Goal: Communication & Community: Participate in discussion

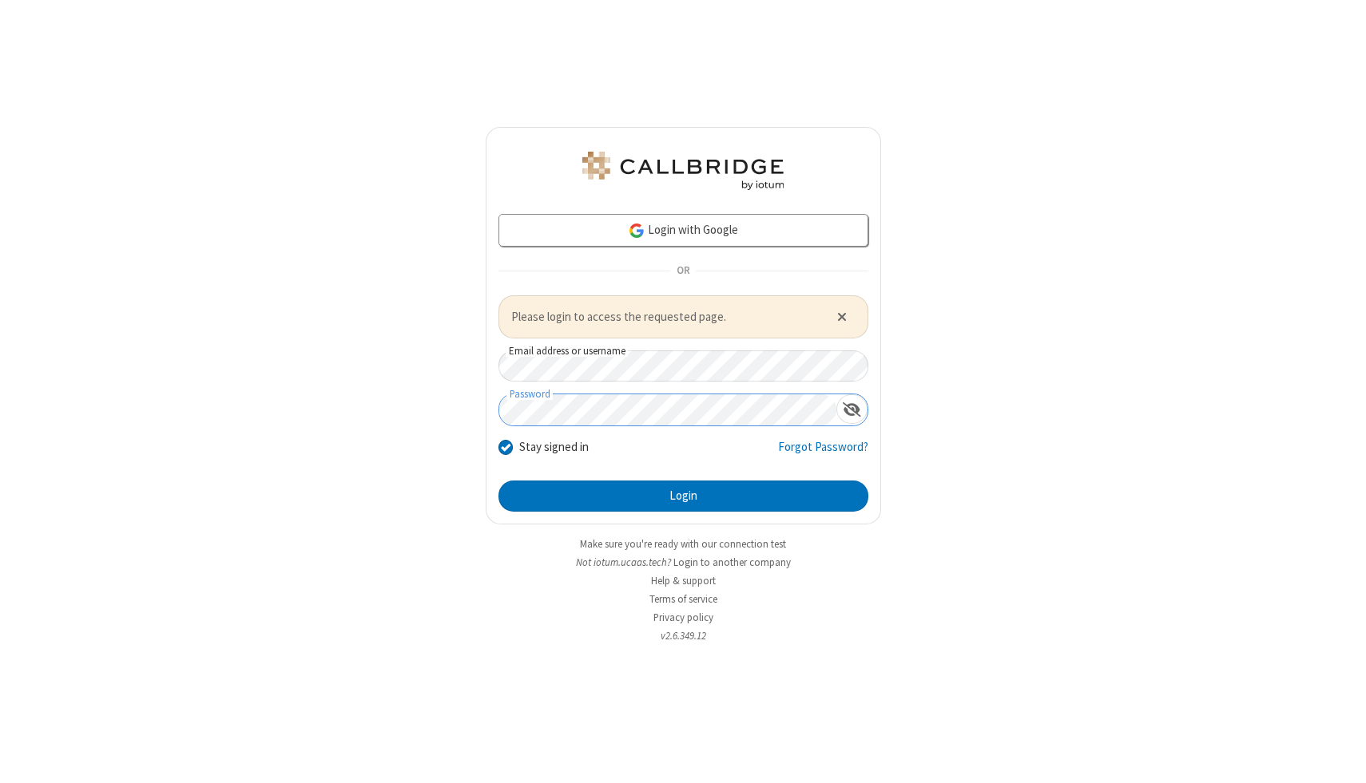
click button "Close alert" at bounding box center [841, 317] width 26 height 24
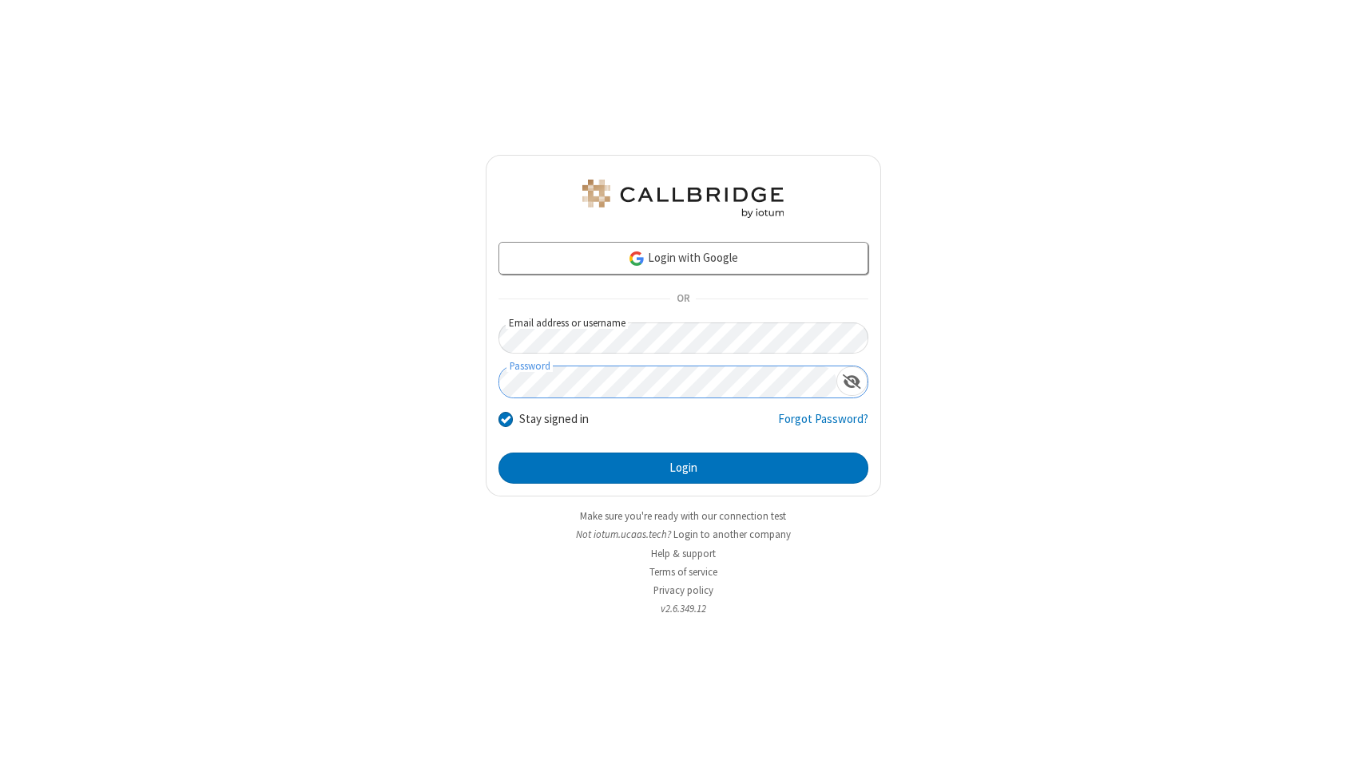
click at [498, 453] on button "Login" at bounding box center [683, 469] width 370 height 32
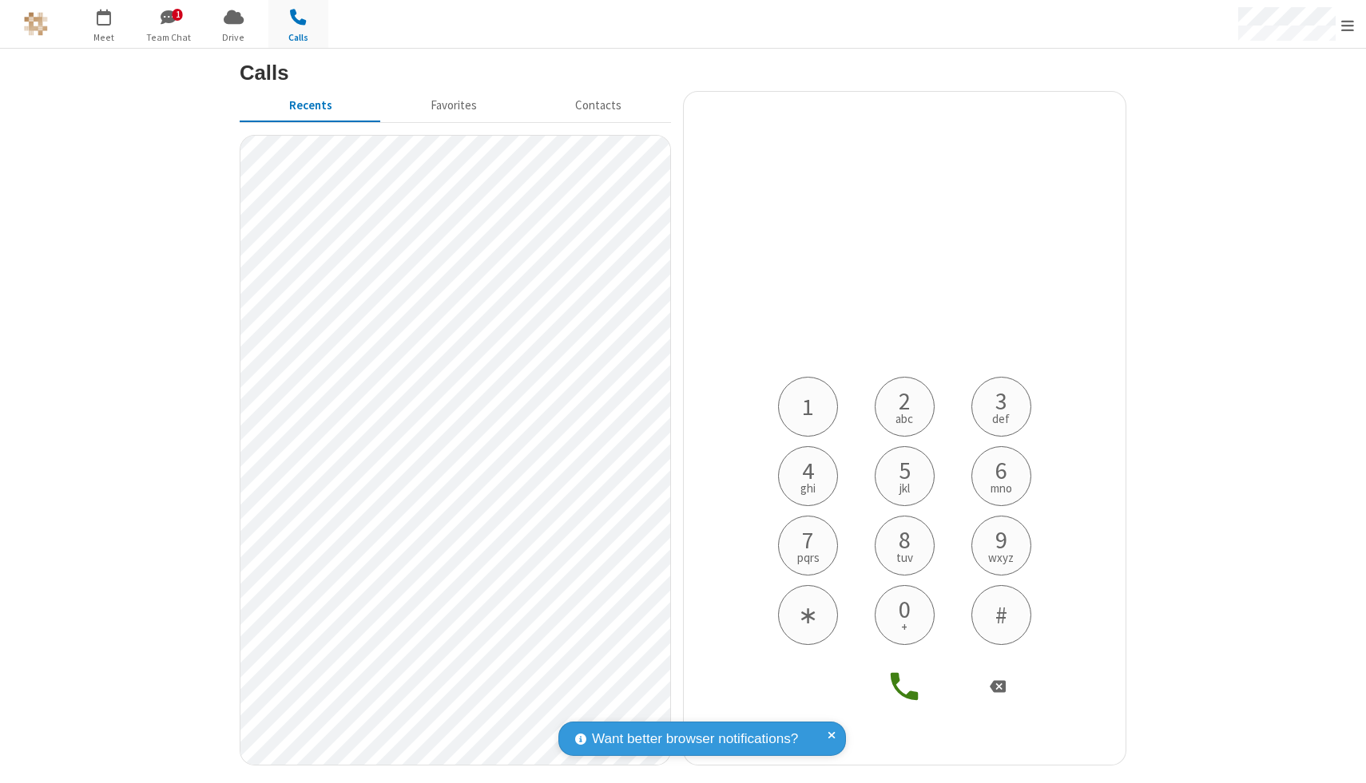
click at [1252, 94] on section "Calls Recents Favorites Contacts 1 2 abc 3 def 4 ghi 5 jkl 6 mno 7 pqrs 8 tuv 9…" at bounding box center [683, 416] width 1366 height 735
click at [172, 20] on span "button" at bounding box center [169, 16] width 60 height 27
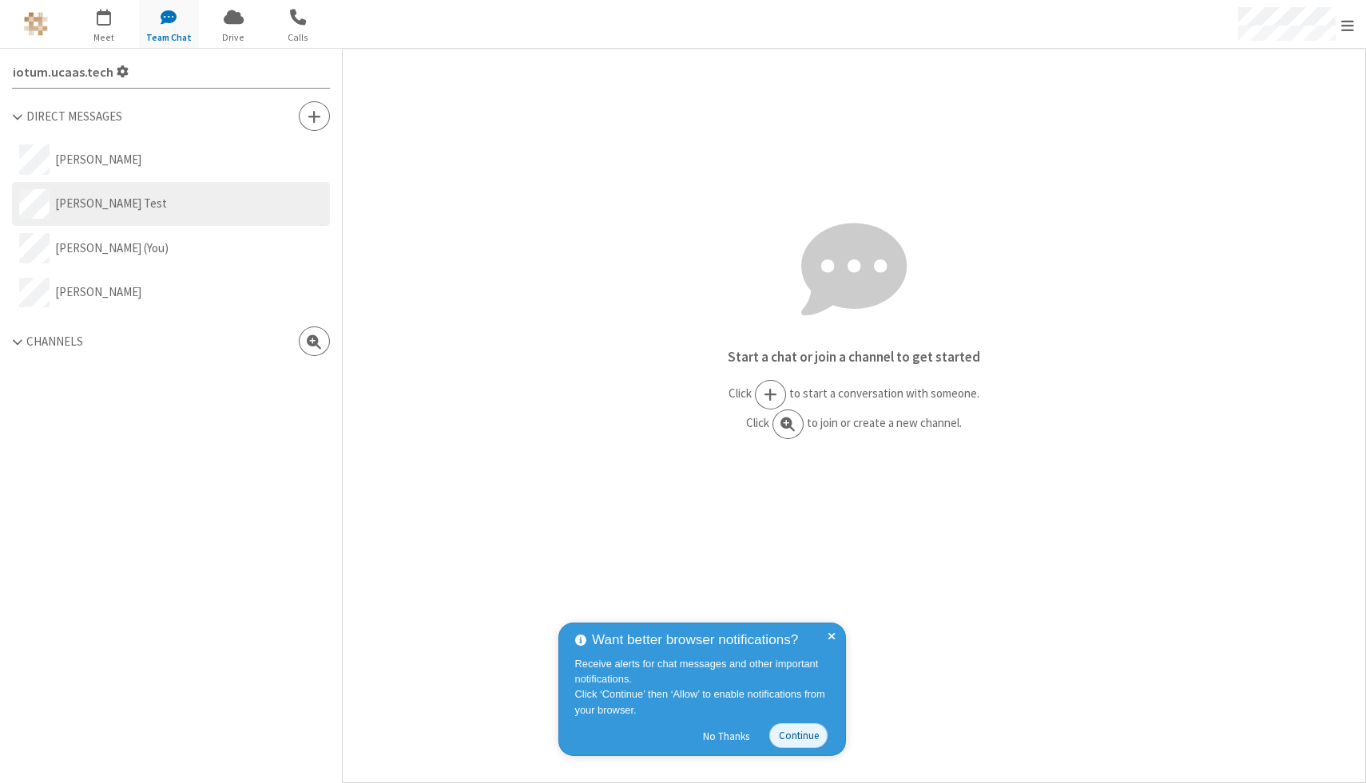
click at [830, 638] on span at bounding box center [831, 690] width 8 height 120
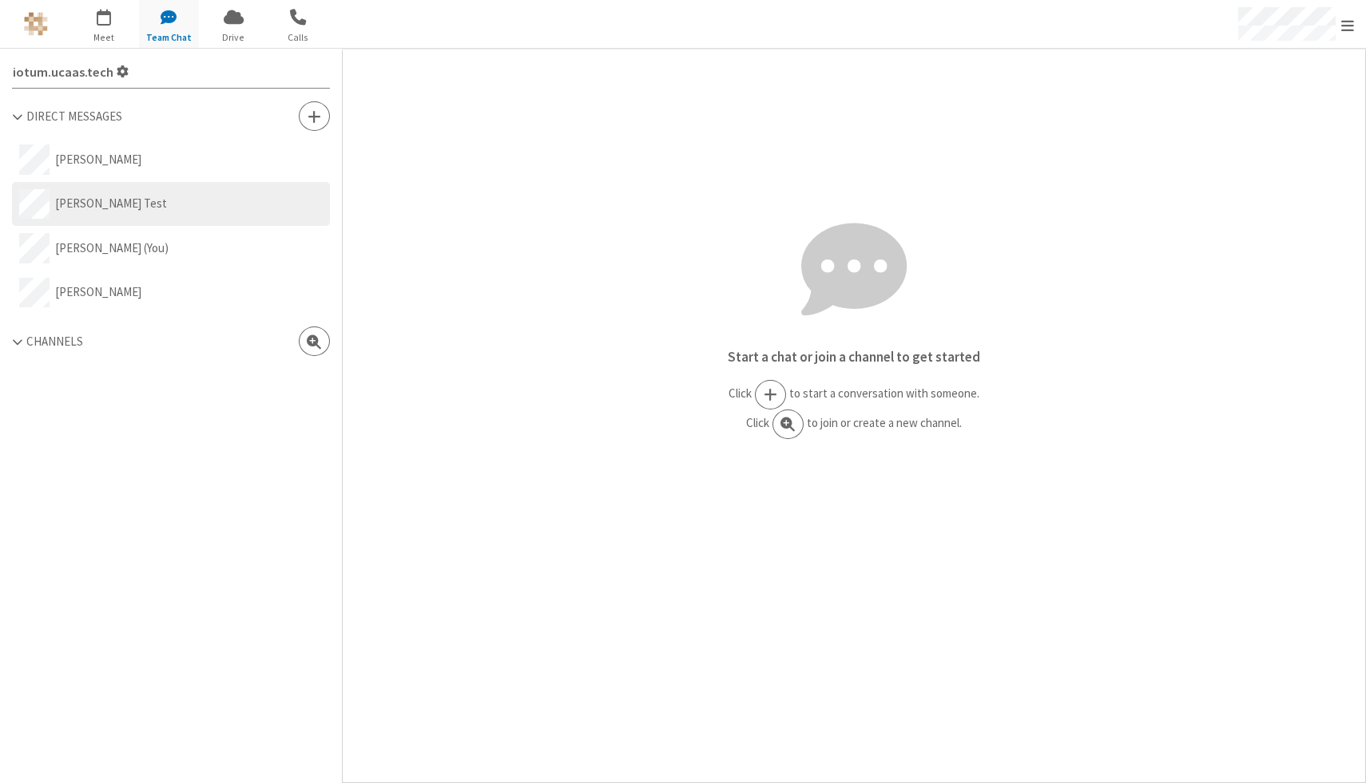
click at [226, 225] on button "[PERSON_NAME] Test" at bounding box center [171, 204] width 318 height 45
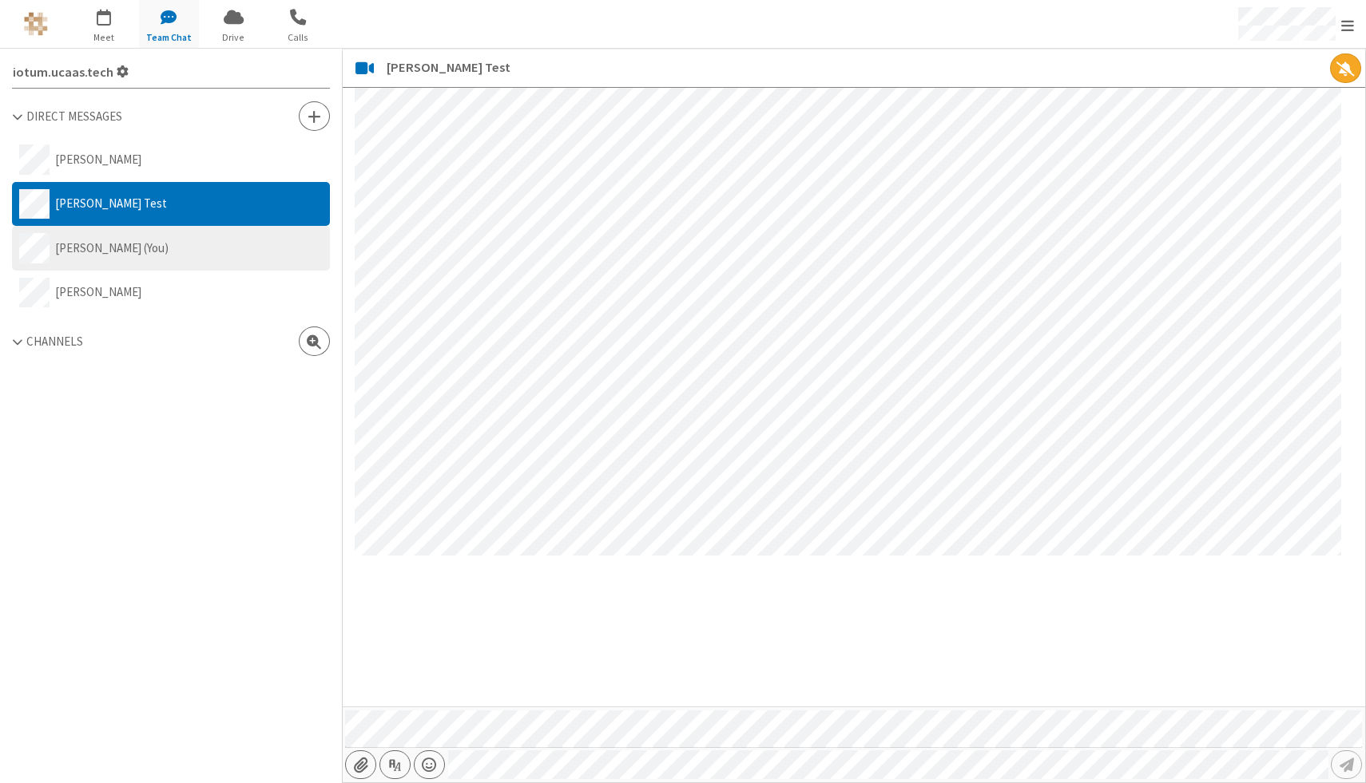
click at [153, 245] on button "[PERSON_NAME] (You)" at bounding box center [171, 248] width 318 height 45
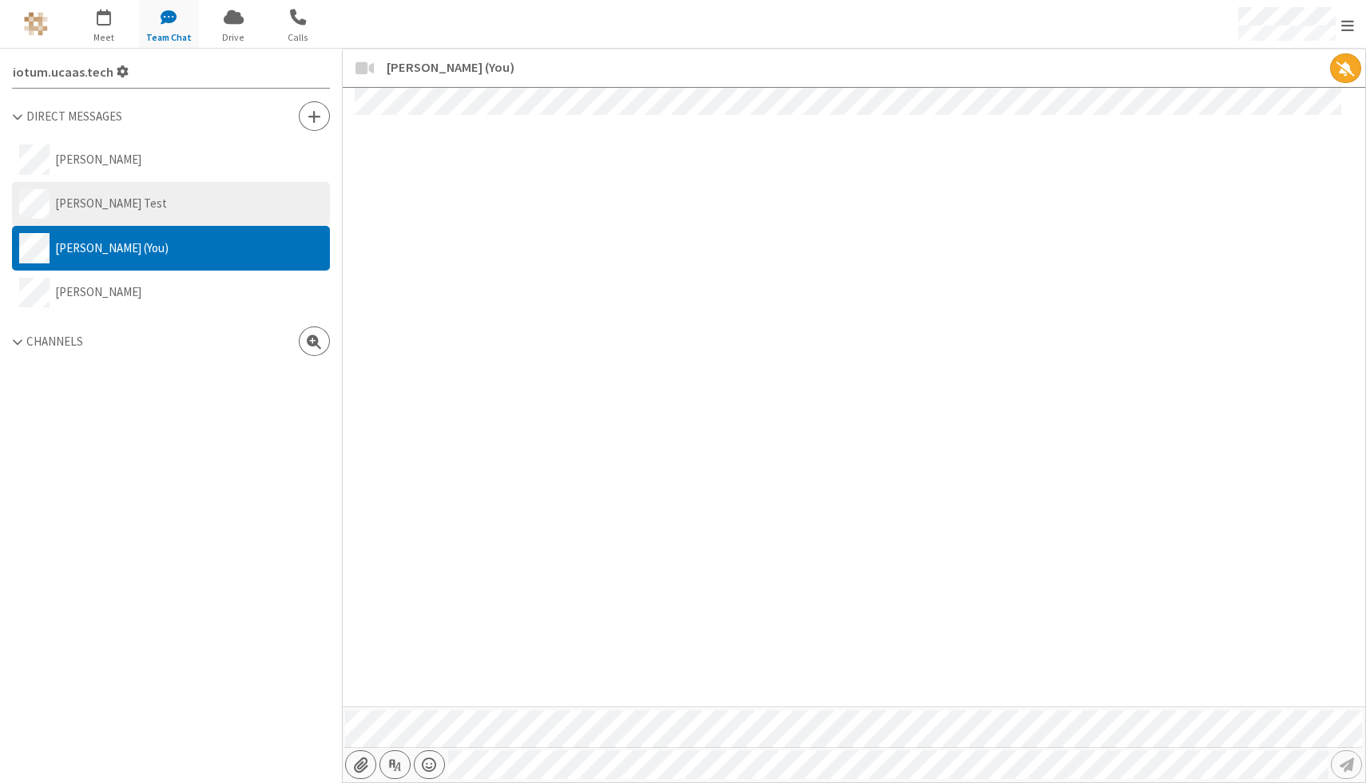
click at [148, 207] on button "[PERSON_NAME] Test" at bounding box center [171, 204] width 318 height 45
